Goal: Task Accomplishment & Management: Use online tool/utility

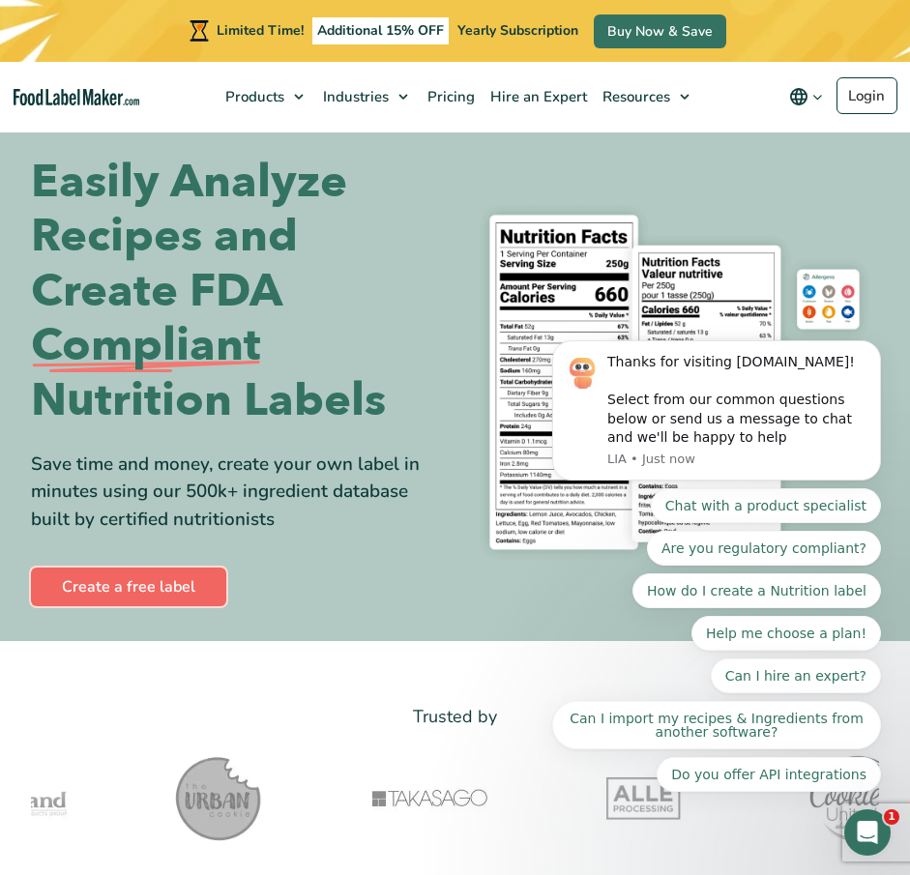
click at [173, 586] on link "Create a free label" at bounding box center [128, 587] width 195 height 39
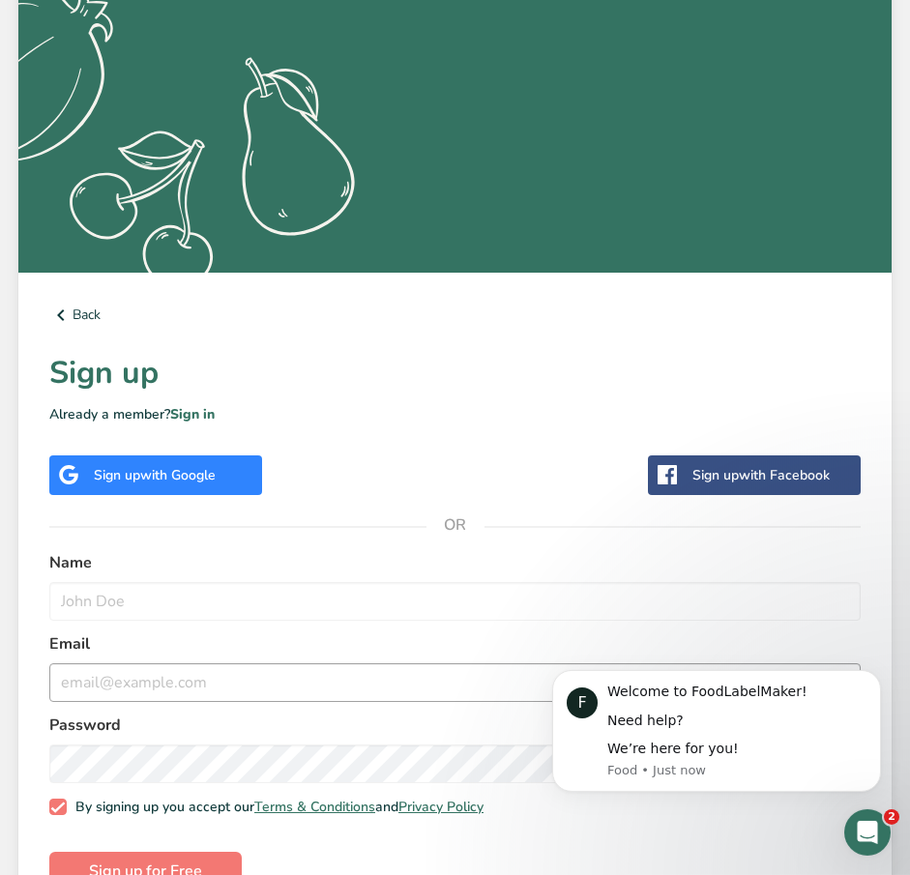
scroll to position [406, 0]
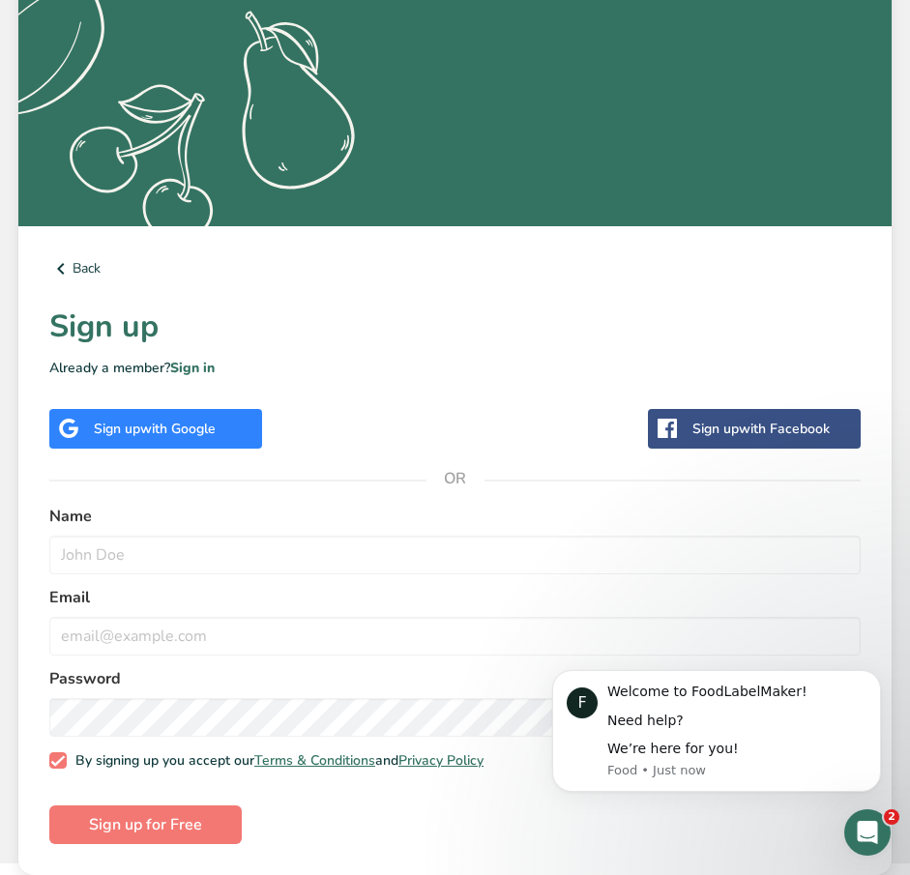
click at [171, 443] on div "Sign up with Google" at bounding box center [155, 429] width 213 height 40
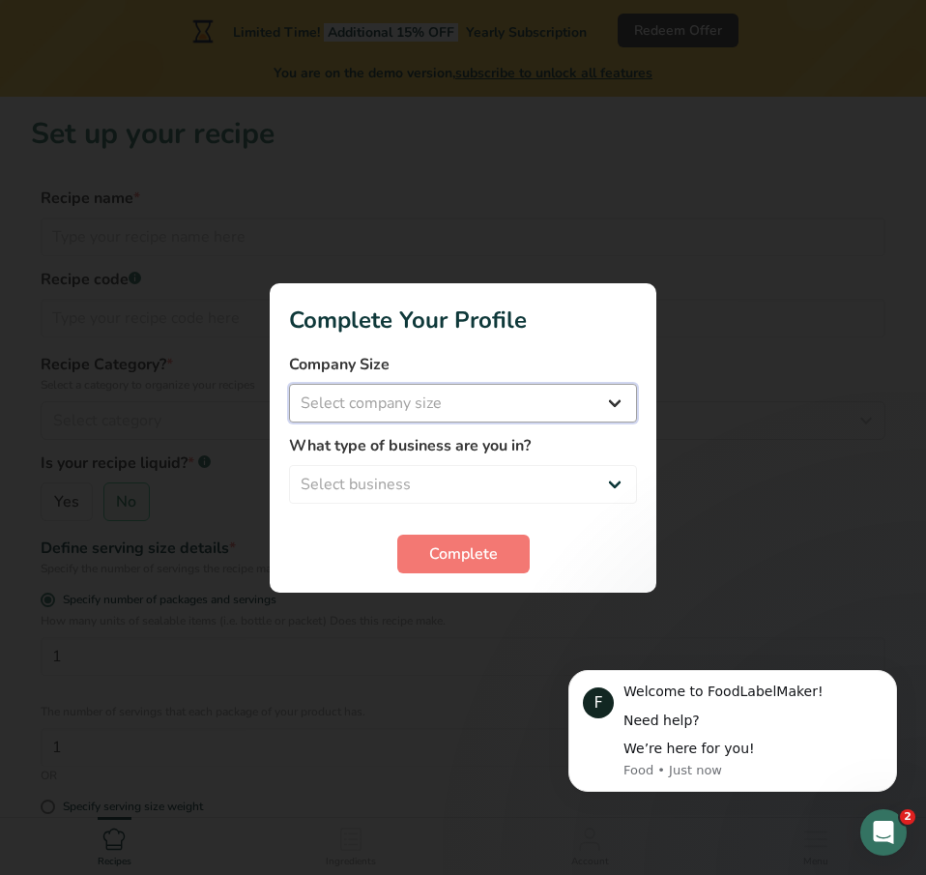
select select "1"
click option "Fewer than 10 Employees" at bounding box center [0, 0] width 0 height 0
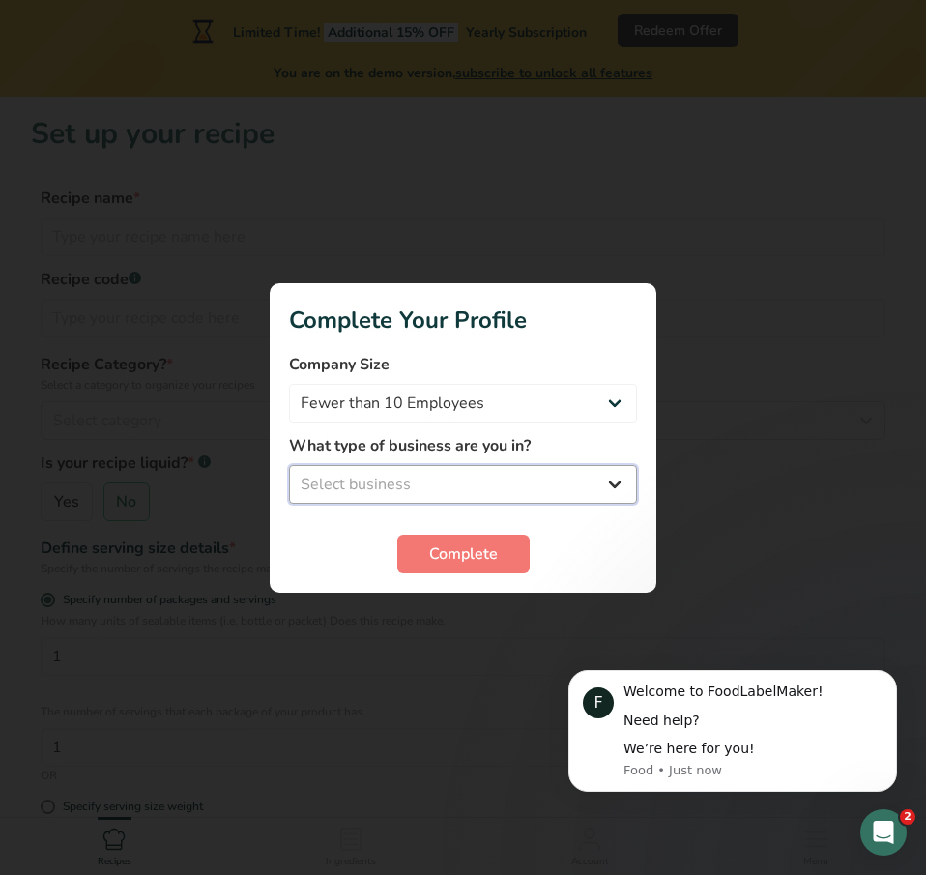
click at [289, 465] on select "Select business Packaged Food Manufacturer Restaurant & Cafe Bakery Meal Plans …" at bounding box center [463, 484] width 348 height 39
select select "1"
click option "Packaged Food Manufacturer" at bounding box center [0, 0] width 0 height 0
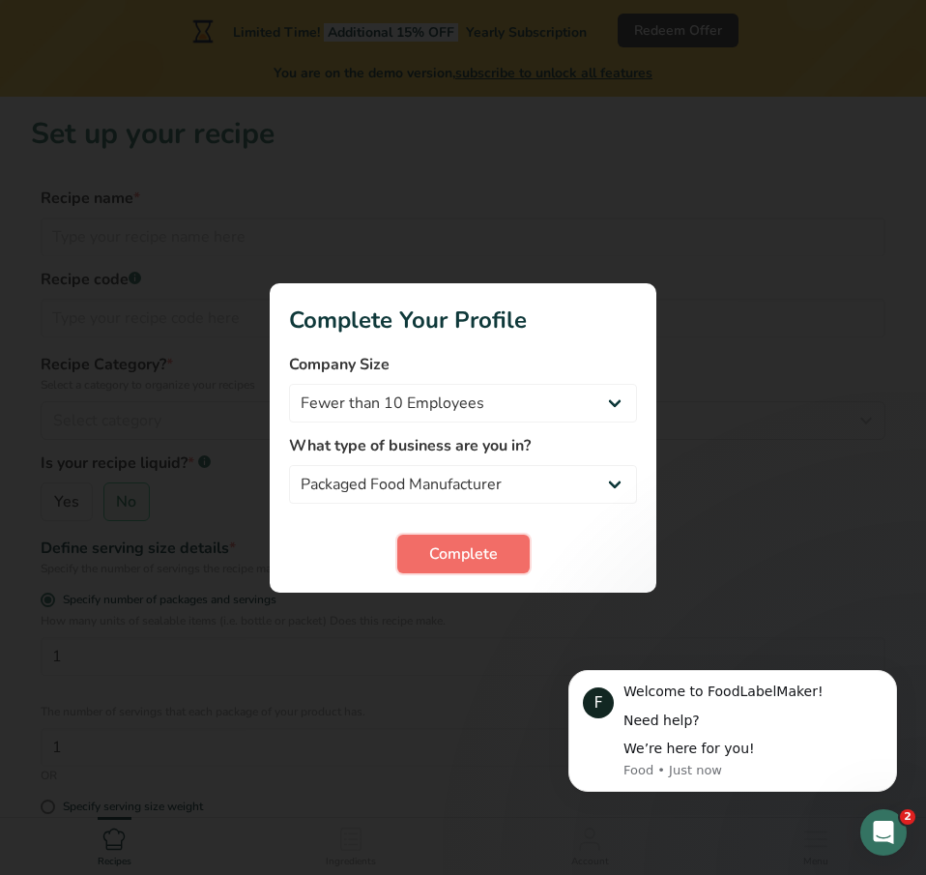
click at [444, 542] on span "Complete" at bounding box center [463, 553] width 69 height 23
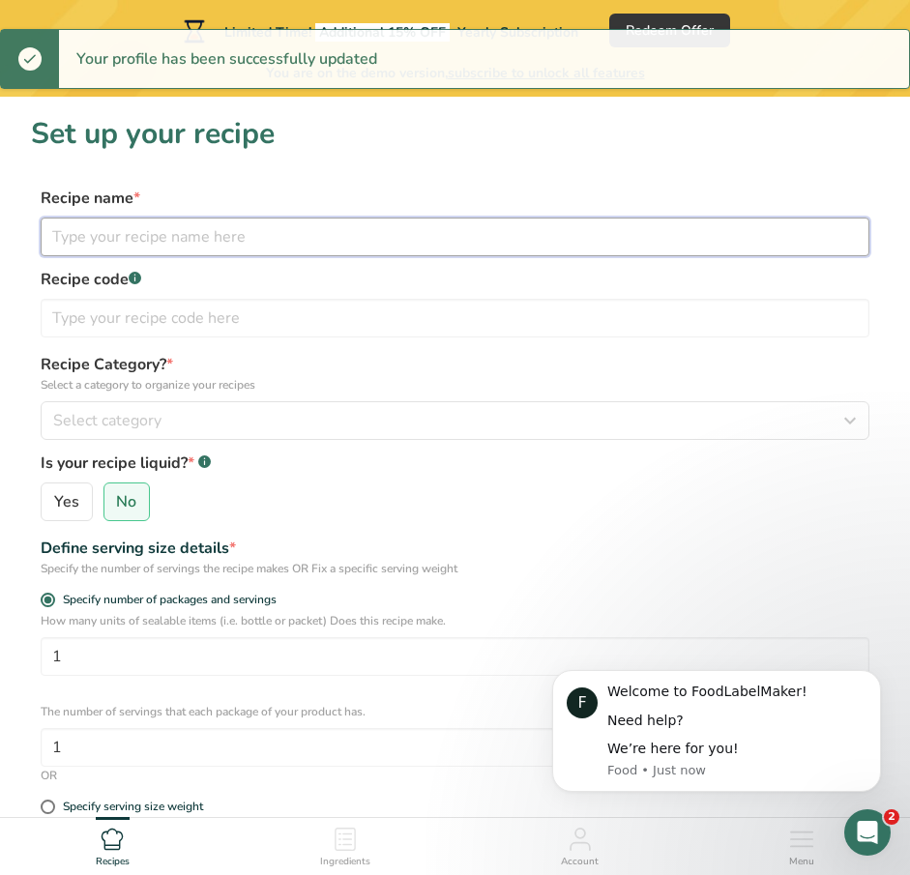
click at [433, 246] on input "text" at bounding box center [455, 237] width 829 height 39
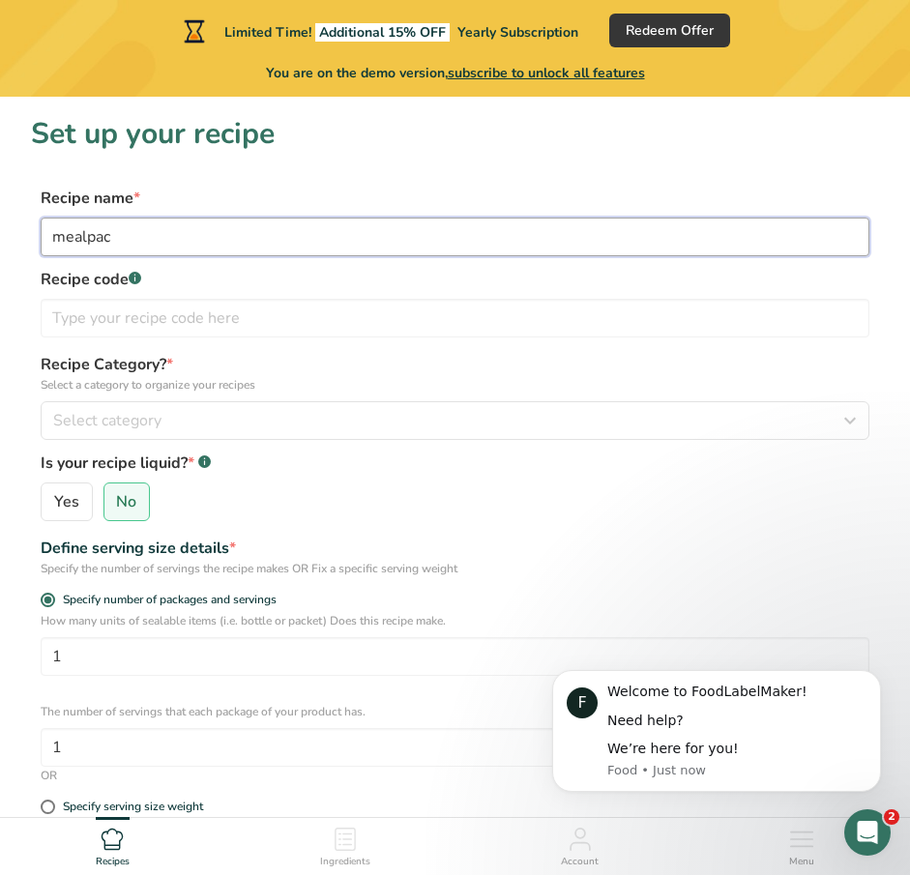
type input "mealpac"
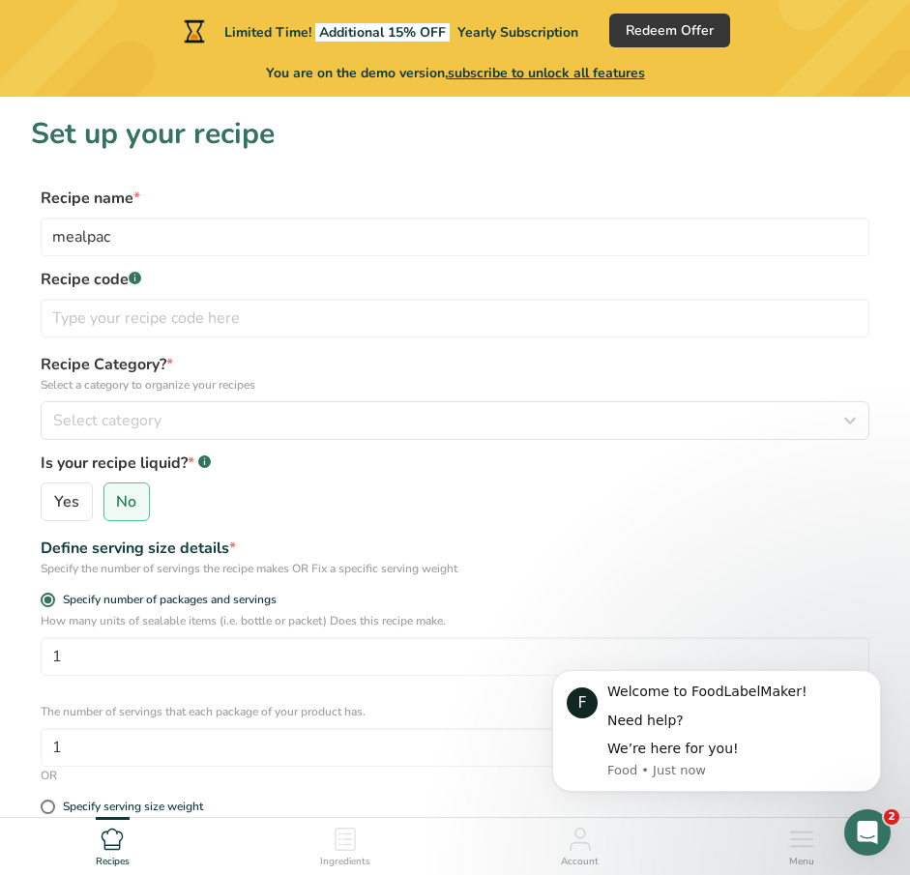
click at [188, 270] on label "Recipe code .a-a{fill:#347362;}.b-a{fill:#fff;}" at bounding box center [455, 279] width 829 height 23
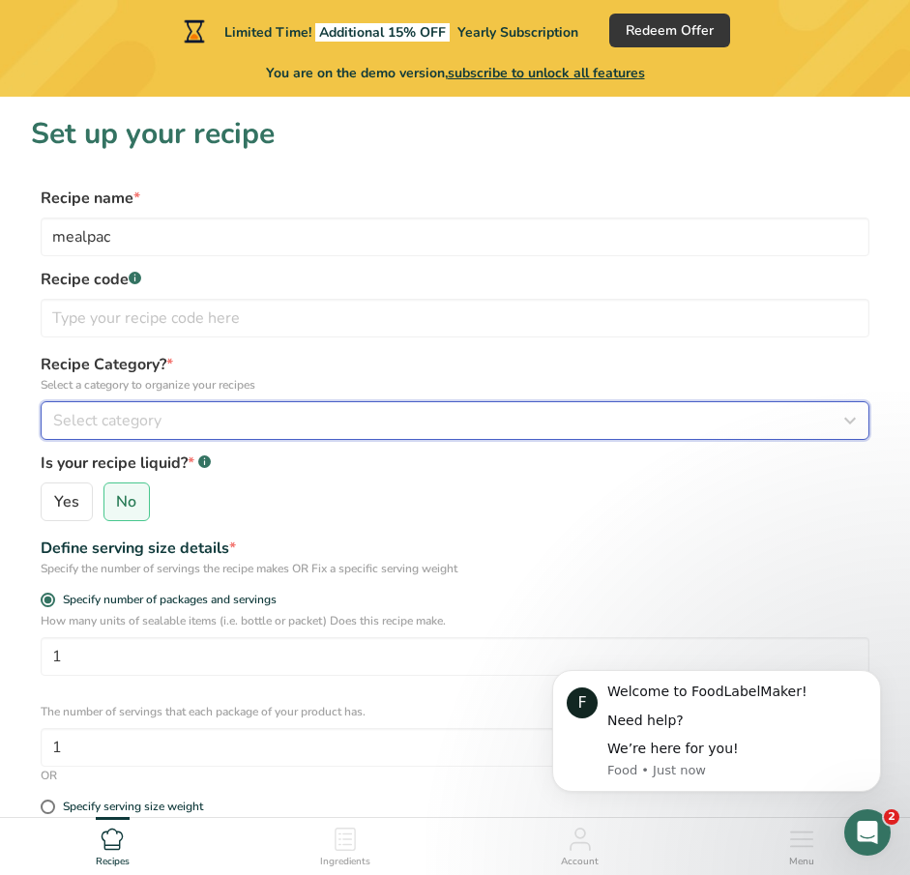
click at [145, 418] on span "Select category" at bounding box center [107, 420] width 108 height 23
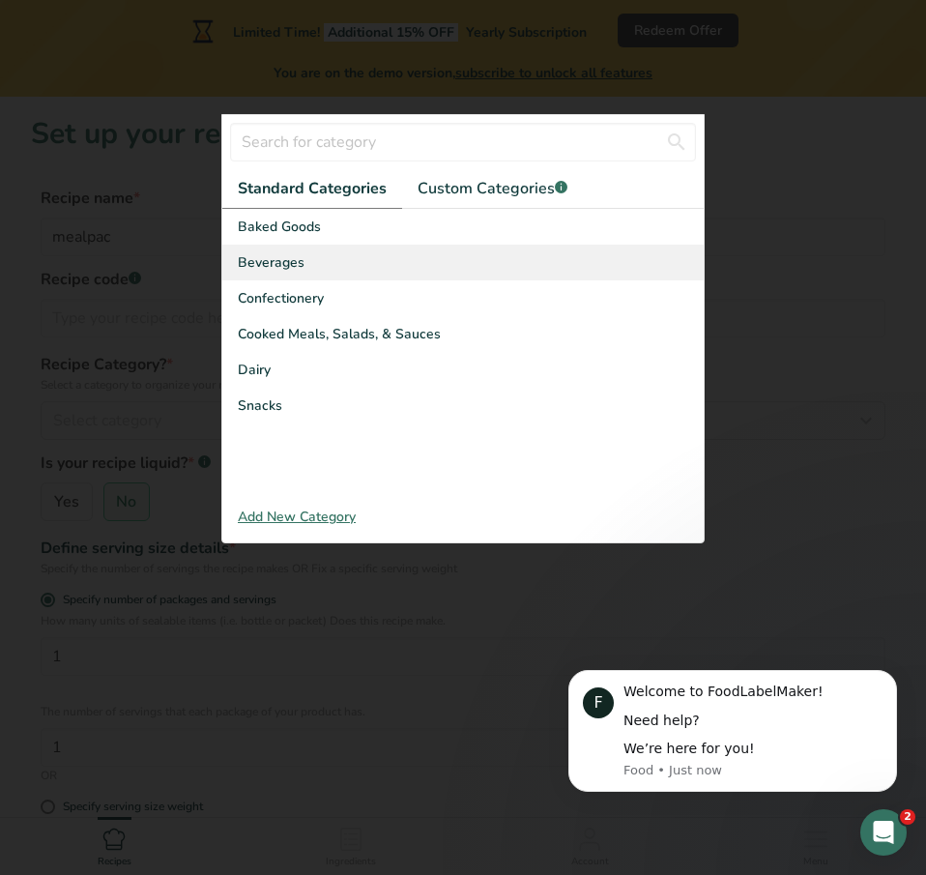
click at [290, 268] on span "Beverages" at bounding box center [271, 262] width 67 height 20
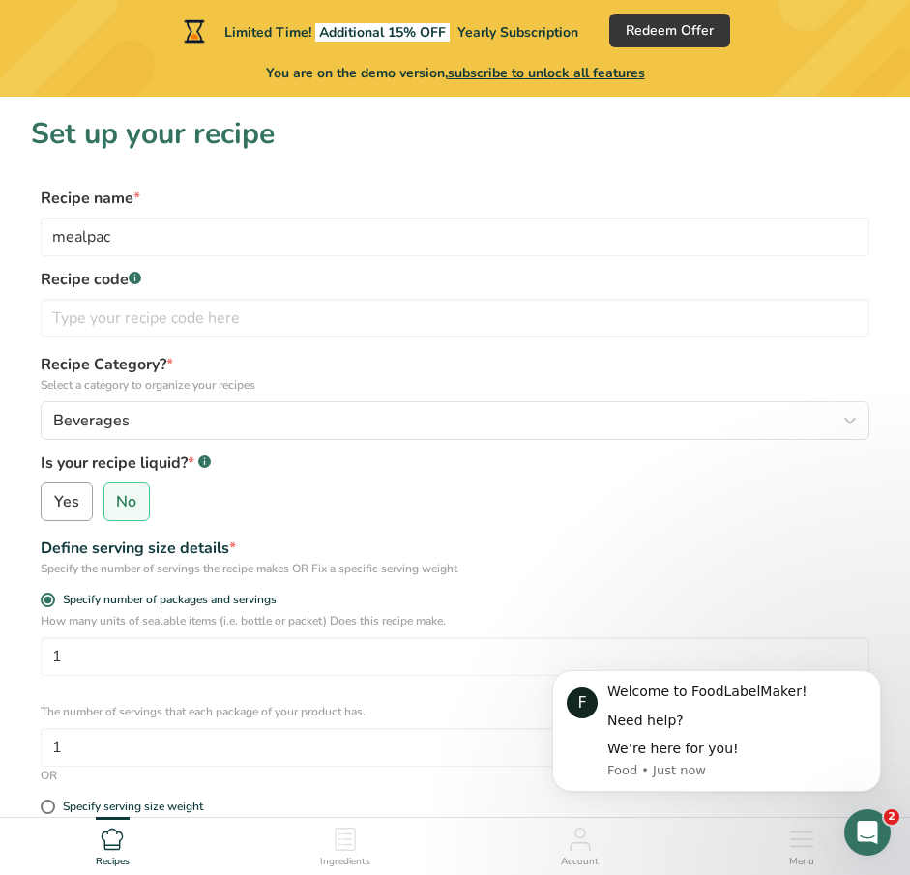
click at [69, 504] on span "Yes" at bounding box center [66, 501] width 25 height 19
click at [54, 504] on input "Yes" at bounding box center [48, 502] width 13 height 13
radio input "true"
radio input "false"
select select "22"
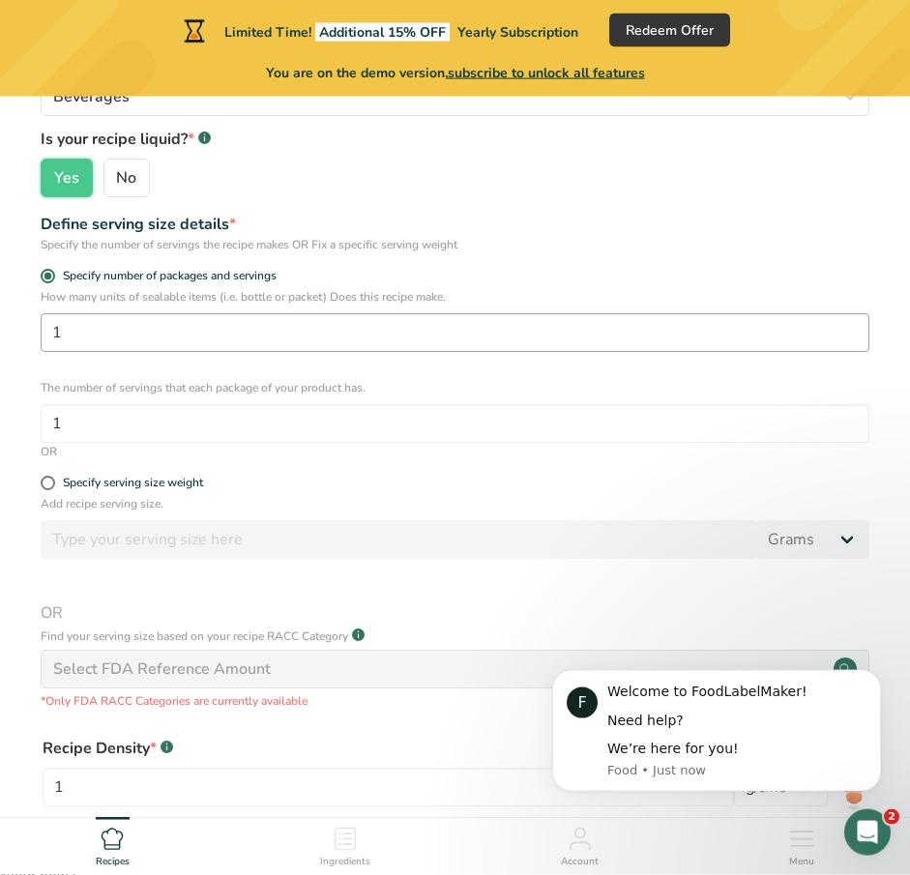
scroll to position [395, 0]
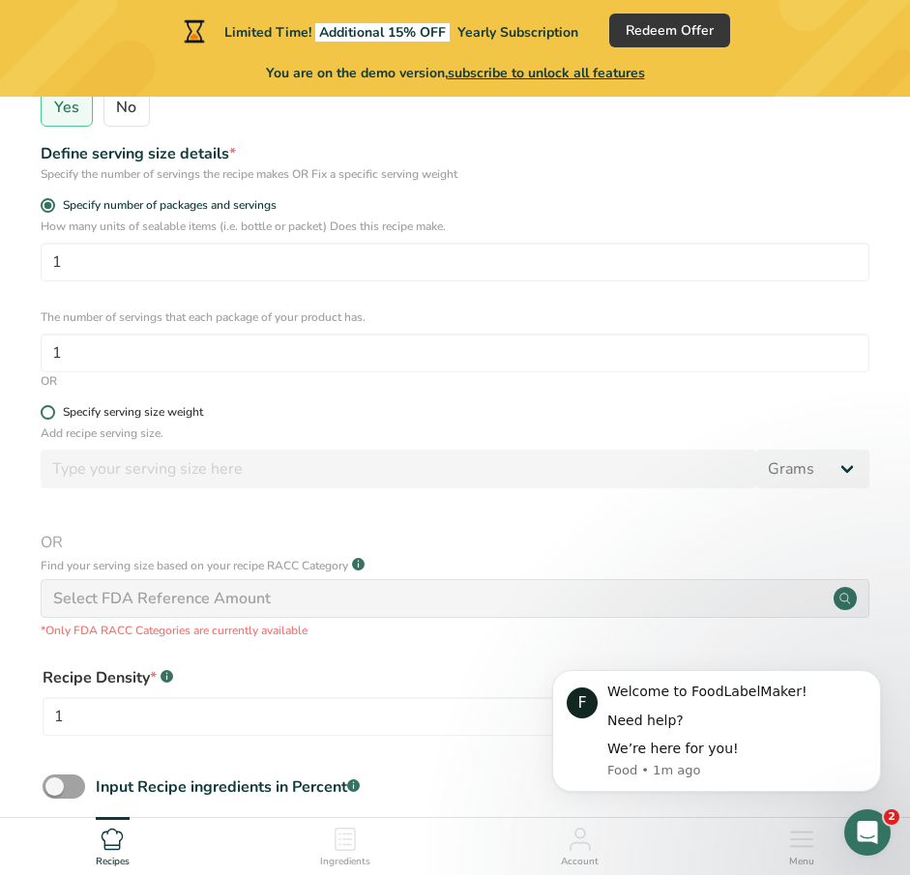
click at [149, 420] on div "Specify serving size weight" at bounding box center [133, 412] width 140 height 15
click at [53, 419] on input "Specify serving size weight" at bounding box center [47, 412] width 13 height 13
radio input "true"
radio input "false"
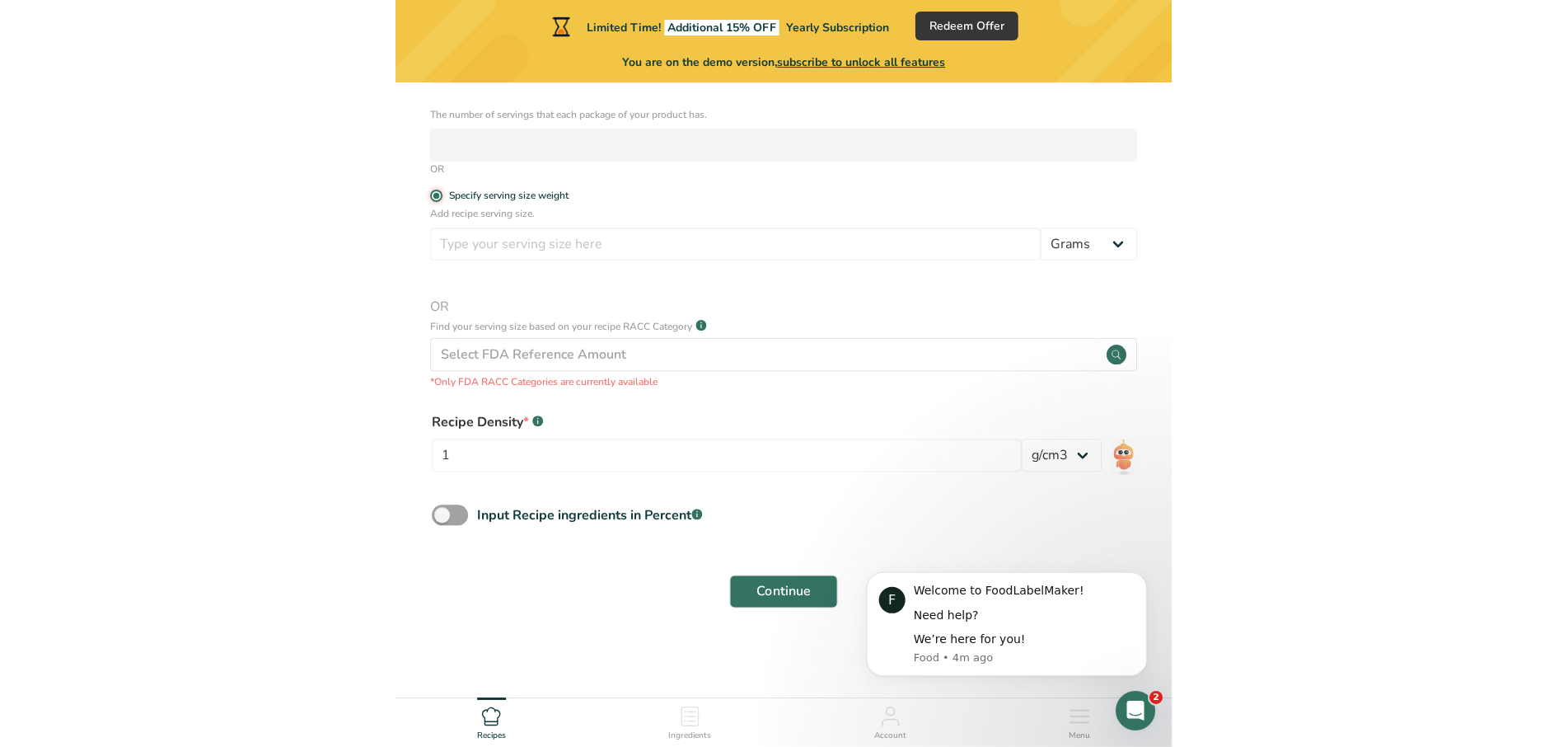
scroll to position [138, 0]
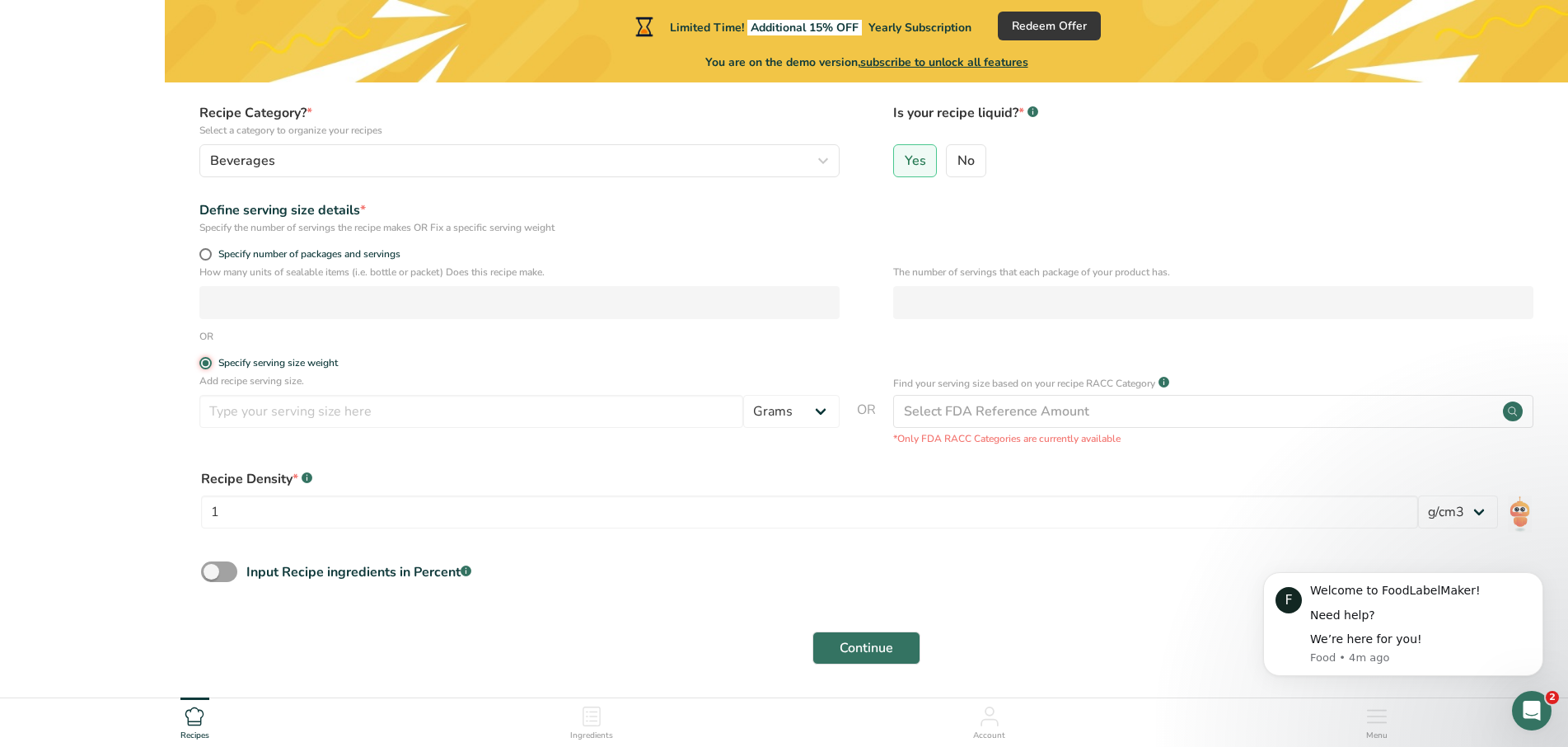
select select "22"
